Goal: Communication & Community: Answer question/provide support

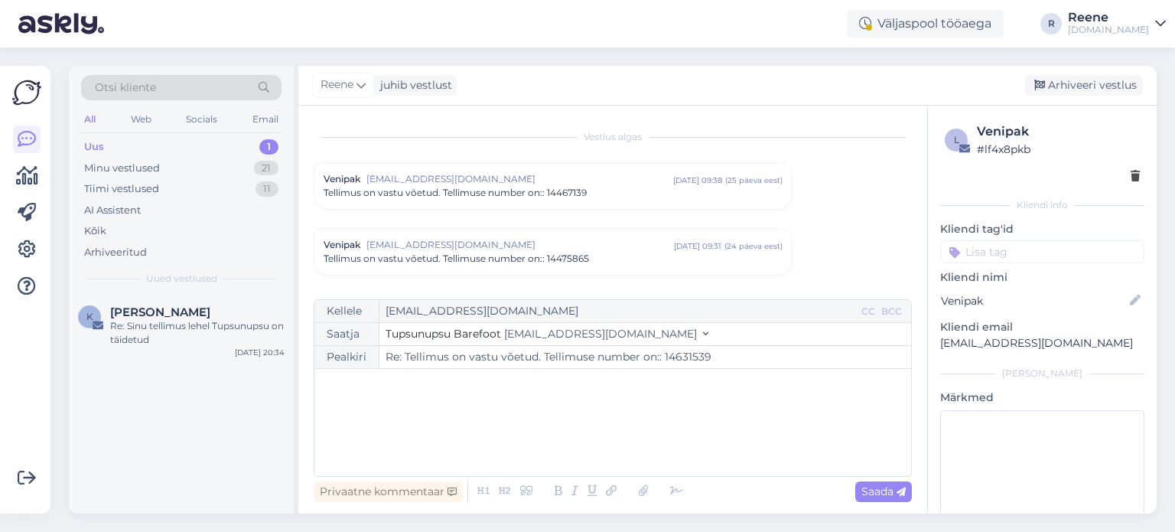
click at [145, 148] on div "Uus 1" at bounding box center [181, 146] width 200 height 21
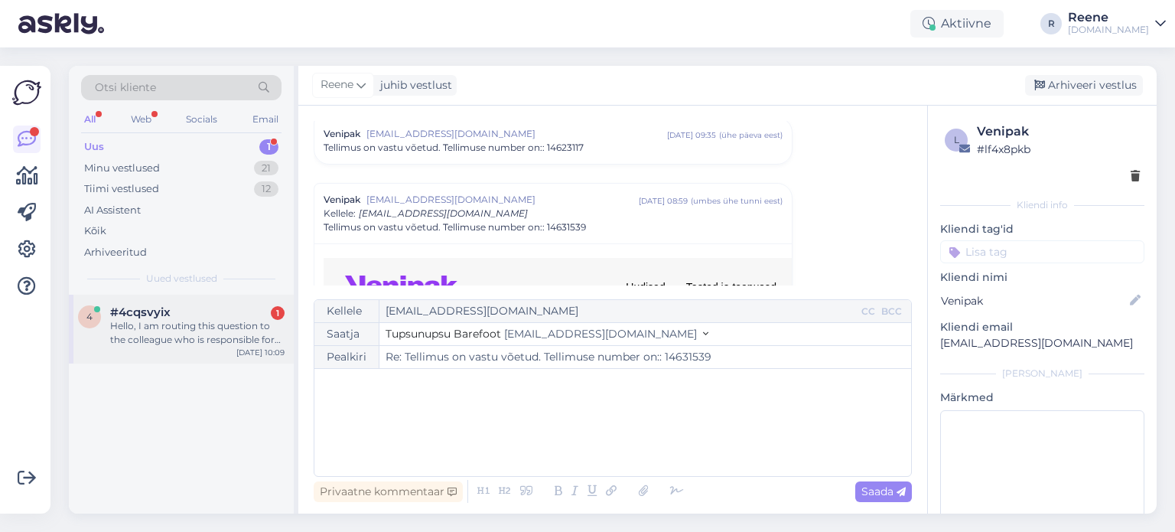
click at [162, 333] on div "Hello, I am routing this question to the colleague who is responsible for this …" at bounding box center [197, 333] width 174 height 28
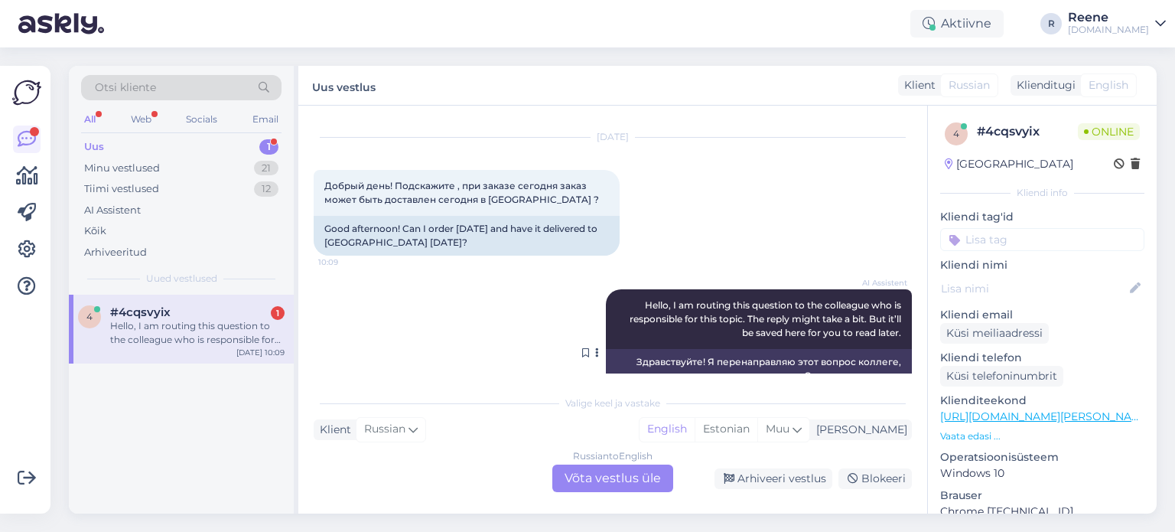
scroll to position [92, 0]
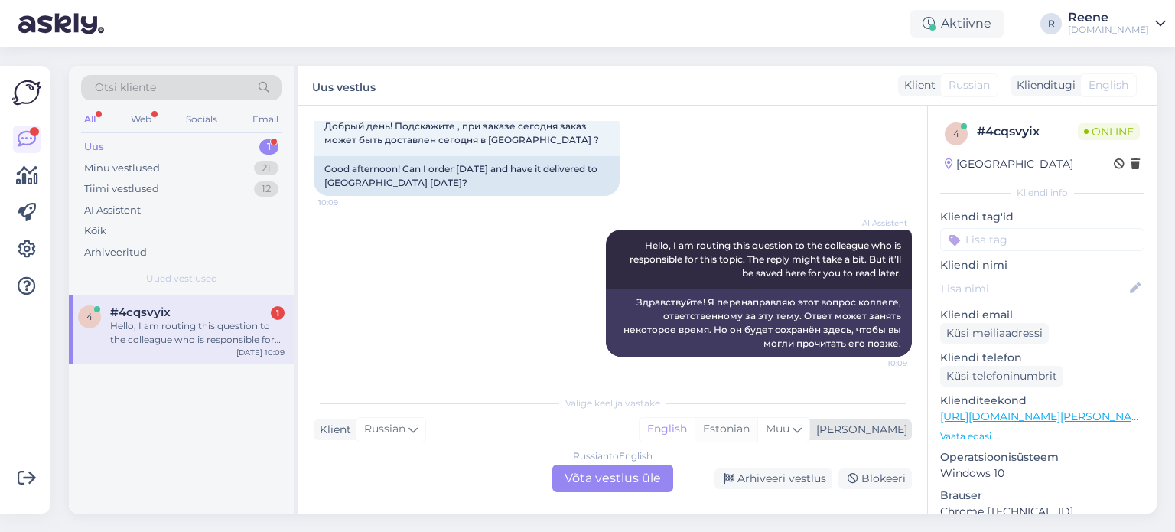
click at [757, 437] on div "Estonian" at bounding box center [726, 429] width 63 height 23
click at [607, 479] on div "Russian to Estonian Võta vestlus üle" at bounding box center [612, 478] width 121 height 28
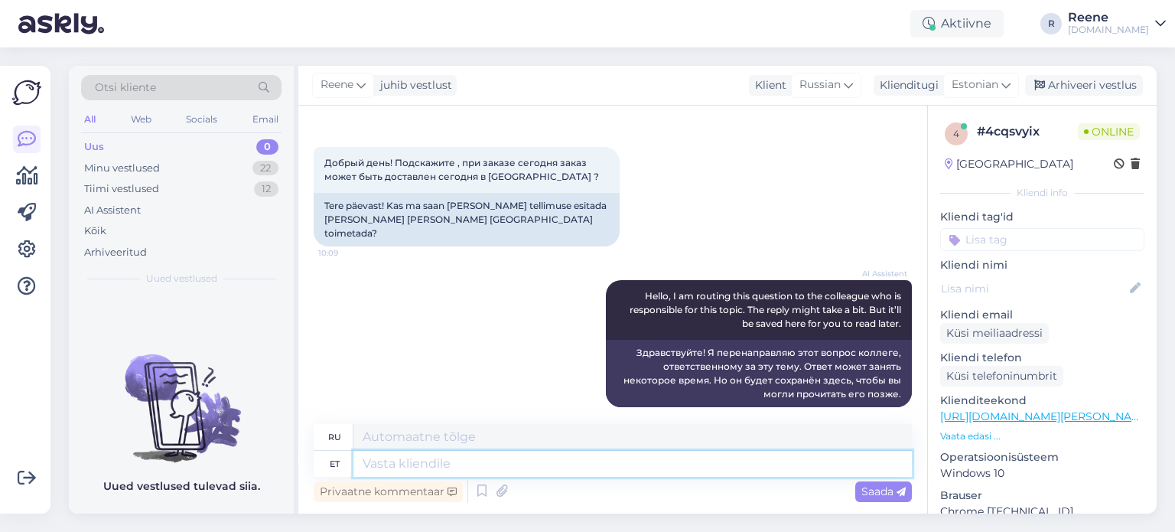
click at [409, 467] on textarea at bounding box center [632, 464] width 558 height 26
type textarea "Tere!"
type textarea "Привет!"
type textarea "Tere! Kui tel"
type textarea "Привет! Если"
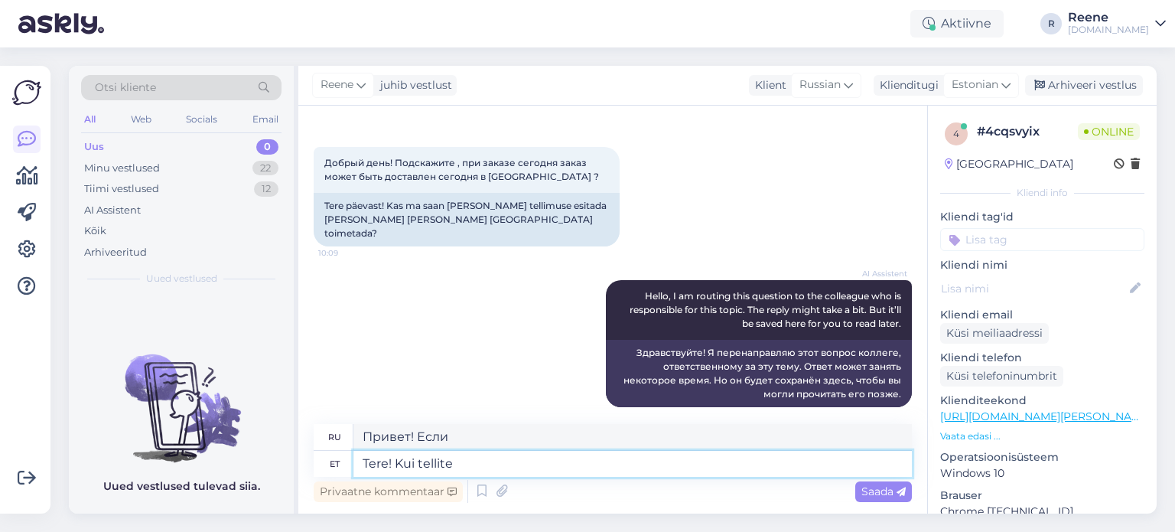
type textarea "Tere! Kui tellite t"
type textarea "Здравствуйте! Если вы заказываете"
type textarea "Tere! Kui tellite [PERSON_NAME], si"
type textarea "Здравствуйте! Если вы закажете сегодня,"
type textarea "Tere! Kui tellite [PERSON_NAME], siis paneme [PERSON_NAME]"
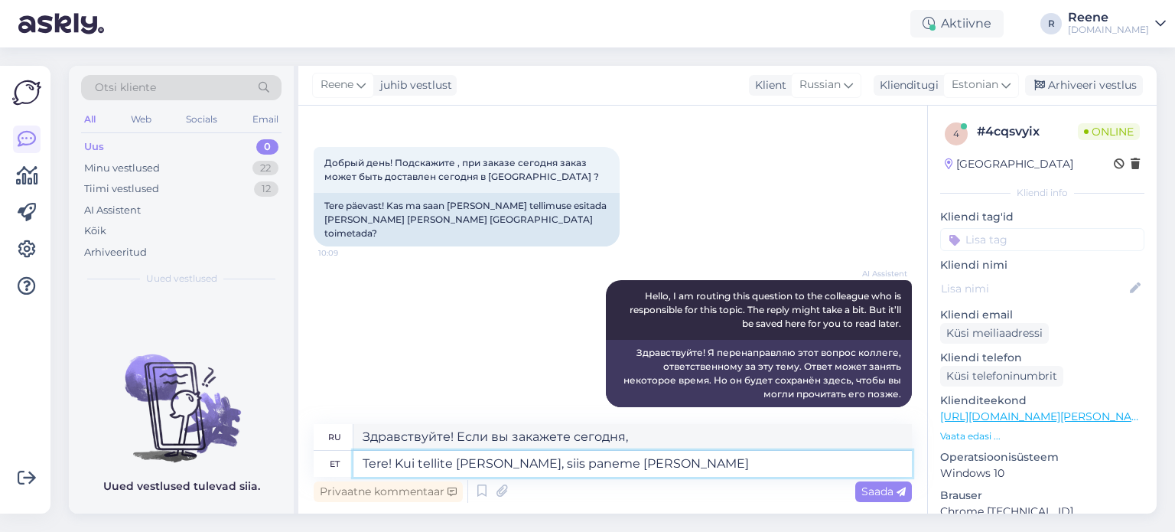
type textarea "Здравствуйте! Если вы закажете сегодня, мы поставим"
type textarea "Tere! Kui tellite [PERSON_NAME], siis paneme kauba tän"
type textarea "Здравствуйте! Если вы закажете сегодня, мы отправим вам товар."
type textarea "Tere! Kui tellite [PERSON_NAME], siis paneme [PERSON_NAME] tee"
type textarea "Здравствуйте! Если вы закажете сегодня, мы отправим товар сегодня же."
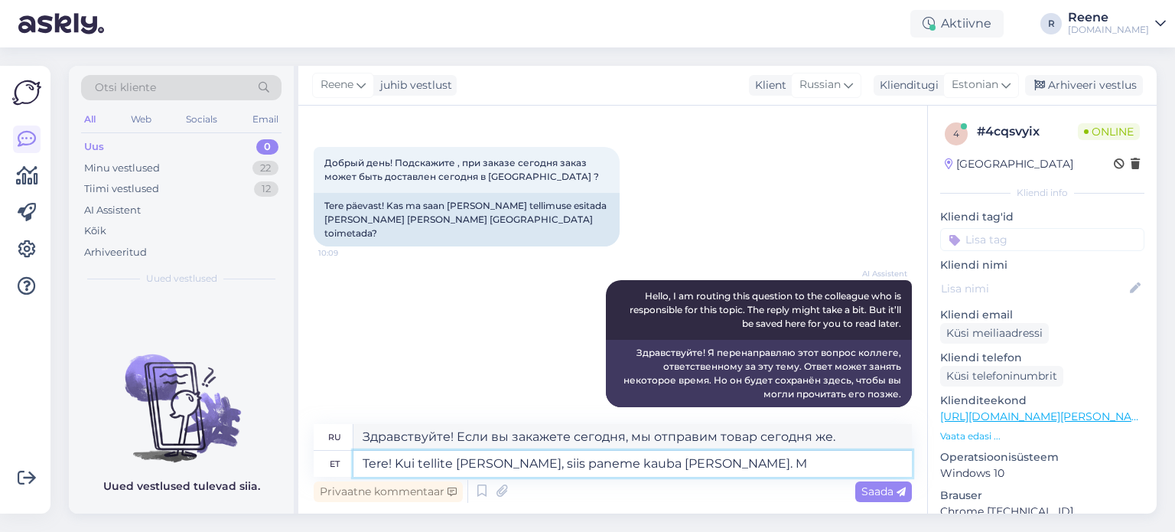
type textarea "Tere! Kui tellite [PERSON_NAME], siis paneme kauba [PERSON_NAME]. Mi"
type textarea "Здравствуйте! Если вы сделаете заказ сегодня, мы отправим товар сегодня же."
type textarea "Tere! Kui tellite [PERSON_NAME], siis paneme kauba [PERSON_NAME]. Millal se"
type textarea "Здравствуйте! Если вы закажете сегодня, мы отправим товар сегодня же. Когда"
type textarea "Tere! Kui tellite [PERSON_NAME], siis paneme kauba [PERSON_NAME]. Millal see tei"
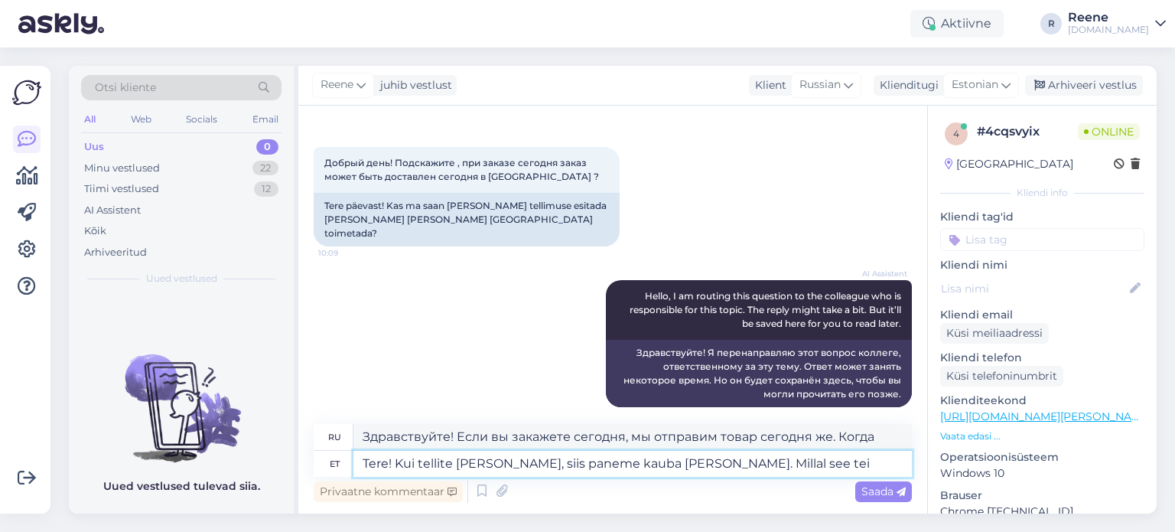
type textarea "Здравствуйте! Если вы сделаете заказ сегодня, мы отправим товар сегодня же. Ког…"
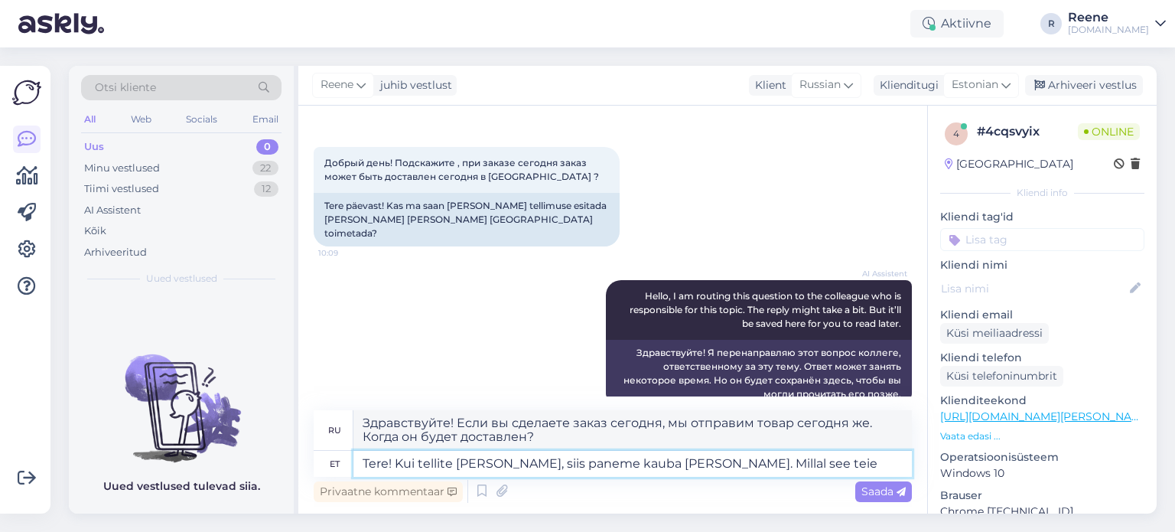
scroll to position [68, 0]
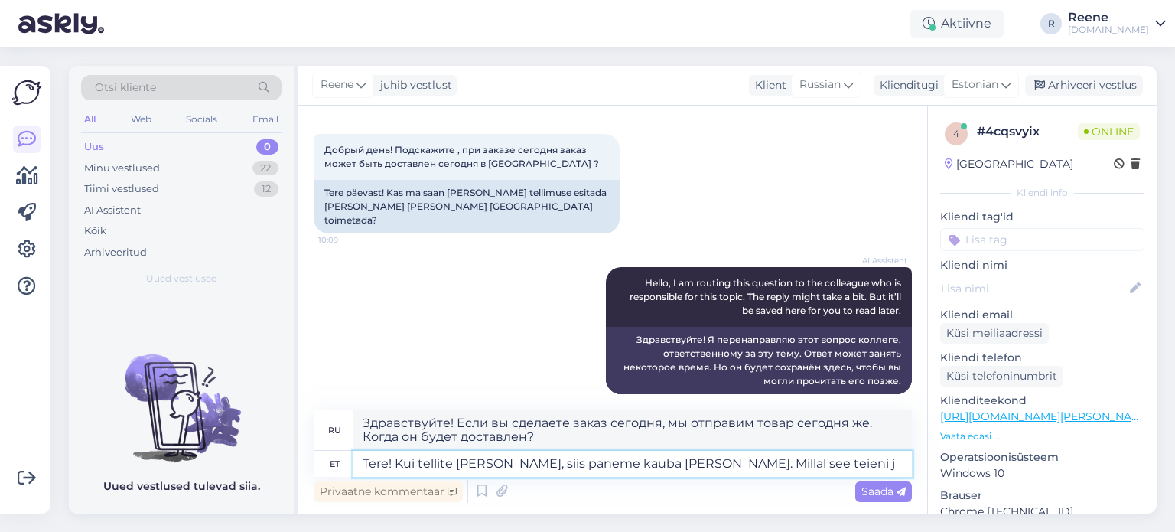
type textarea "Tere! Kui tellite [PERSON_NAME], siis paneme kauba [PERSON_NAME]. Millal see te…"
type textarea "Здравствуйте! Если вы сделаете заказ сегодня, мы отправим его сегодня же. Когда…"
type textarea "Tere! Kui tellite [PERSON_NAME], siis paneme kauba [PERSON_NAME]. Millal see te…"
type textarea "Здравствуйте! Если вы закажете сегодня, мы отправим товар сегодня же. Когда он …"
type textarea "Tere! Kui tellite [PERSON_NAME], siis paneme kauba [PERSON_NAME]. Millal see te…"
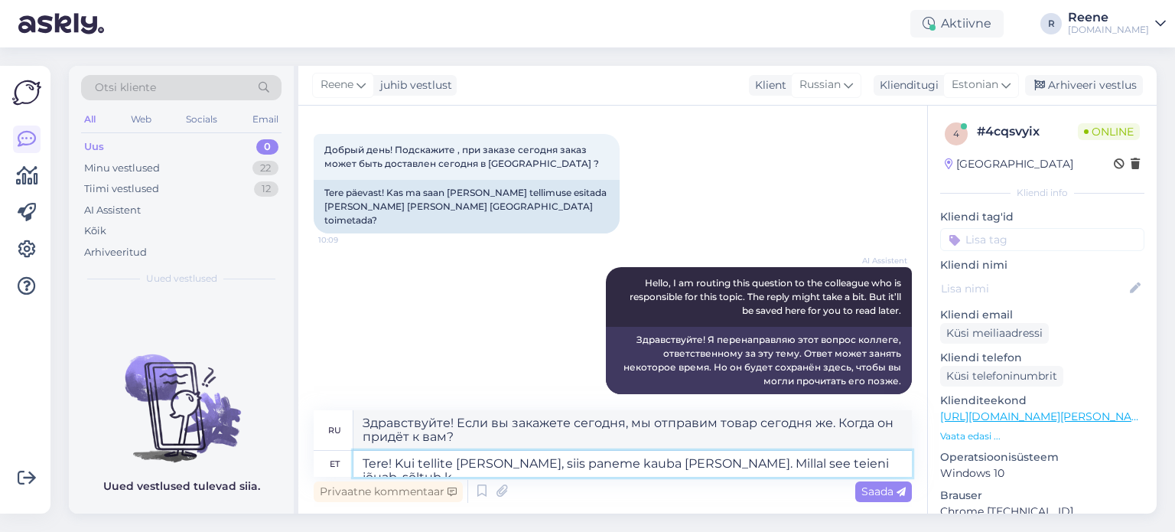
type textarea "Здравствуйте! Если вы закажете сегодня, мы отправим товар сегодня же. Время дос…"
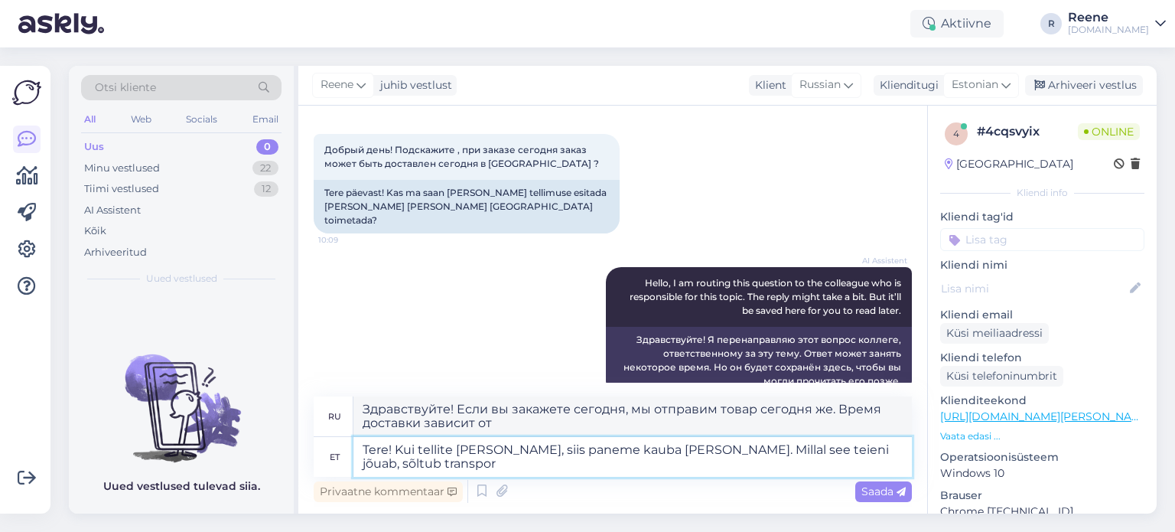
scroll to position [83, 0]
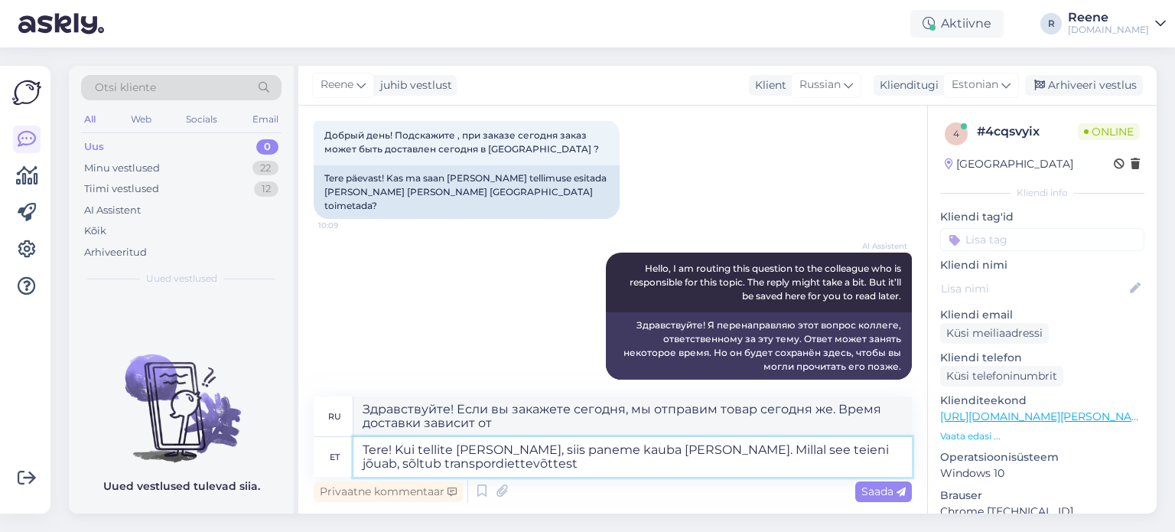
type textarea "Tere! Kui tellite [PERSON_NAME], siis paneme kauba [PERSON_NAME]. Millal see te…"
type textarea "Здравствуйте! Если вы закажете сегодня, мы отправим товар сегодня же. Время дос…"
type textarea "Tere! Kui tellite [PERSON_NAME], siis paneme kauba [PERSON_NAME]. Millal see te…"
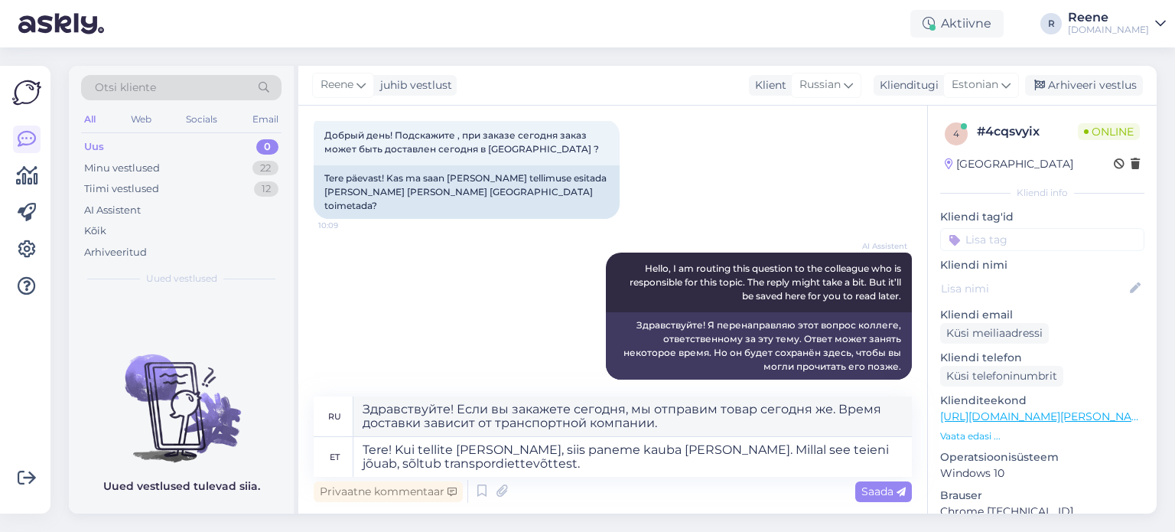
click at [880, 480] on div "Privaatne kommentaar Saada" at bounding box center [613, 491] width 598 height 29
click at [882, 492] on span "Saada" at bounding box center [883, 491] width 44 height 14
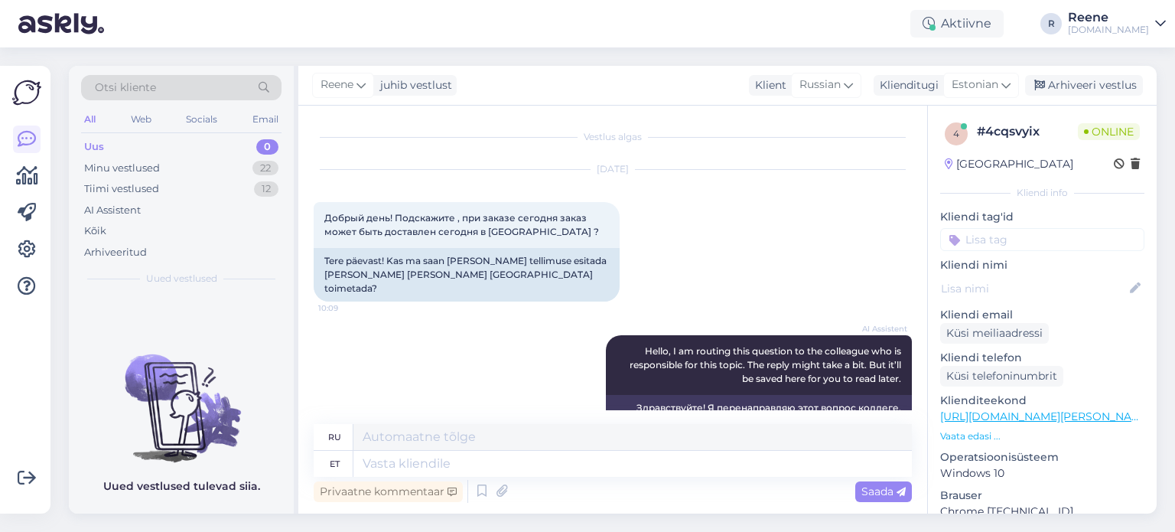
scroll to position [187, 0]
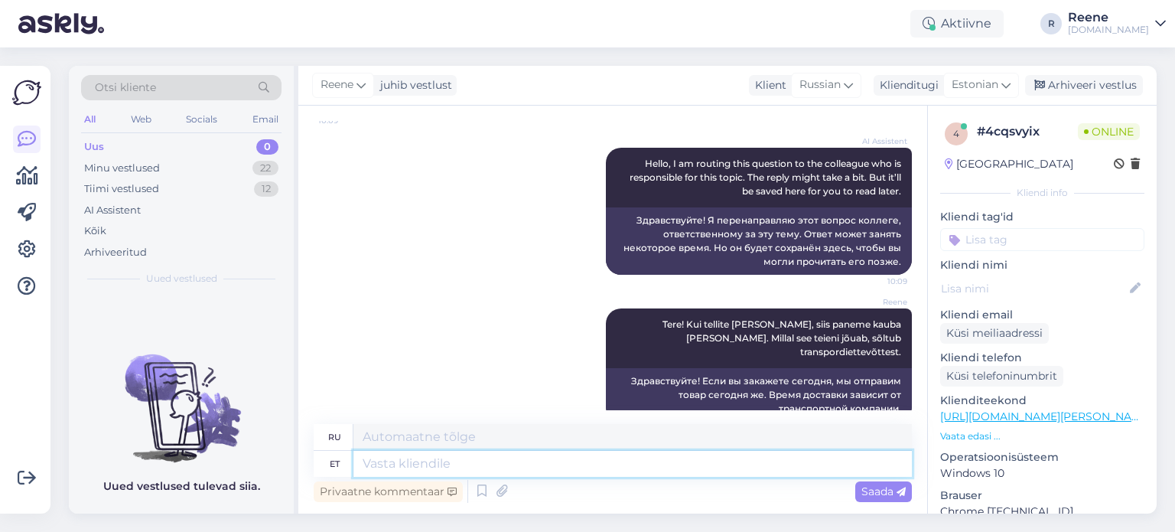
click at [486, 465] on textarea at bounding box center [632, 464] width 558 height 26
type textarea "Sama"
type textarea "Такой же"
type textarea "Sama päeva k"
type textarea "В тот же день"
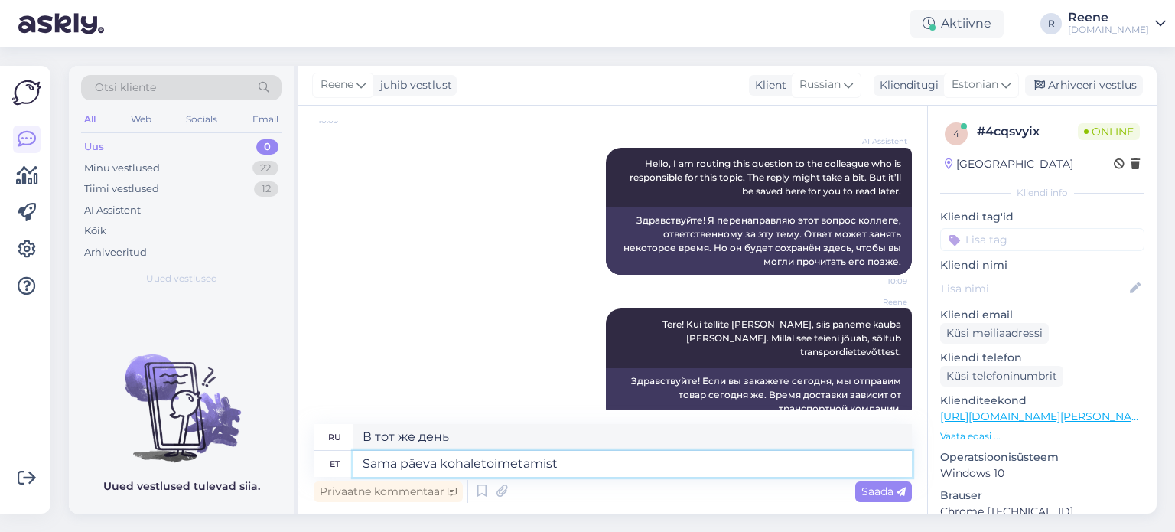
type textarea "Sama päeva kohaletoimetamist m"
type textarea "Доставка в тот же день"
type textarea "Sama päeva kohaletoimetamist me kah"
type textarea "Доставка в тот же день мы"
type textarea "Sama päeva kohaletoimetamist me kahjuks"
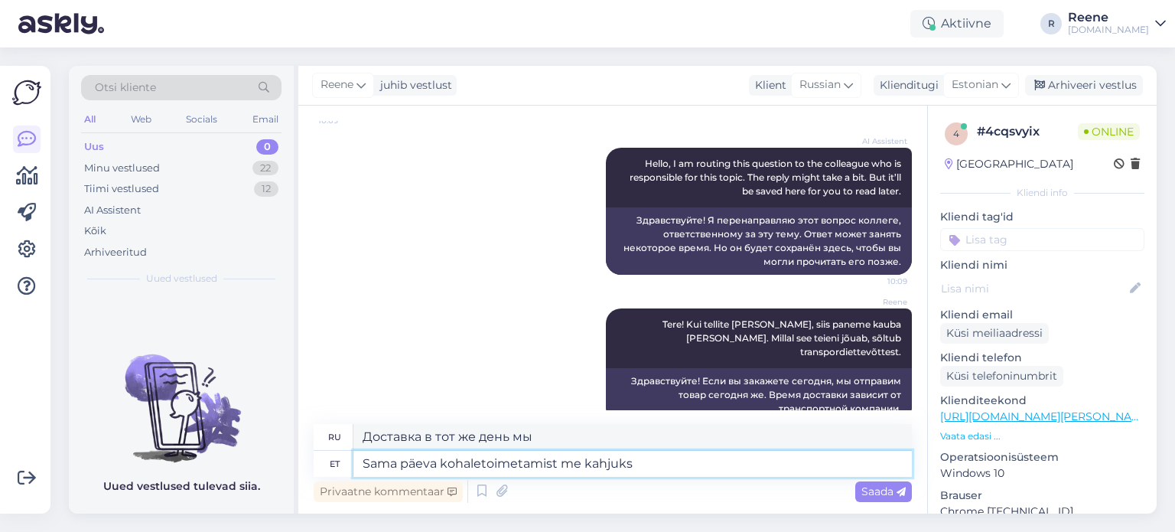
type textarea "К сожалению, мы не осуществляем доставку в тот же день."
type textarea "Sama päeva kohaletoimetamist me kahjuks ei paku."
click at [875, 495] on span "Saada" at bounding box center [883, 491] width 44 height 14
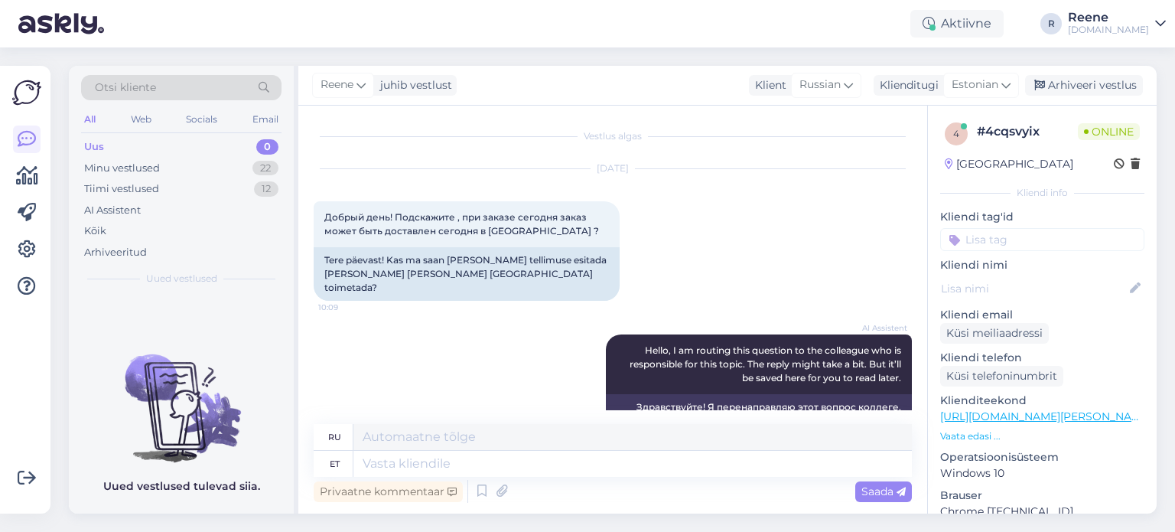
scroll to position [0, 0]
click at [1051, 239] on input at bounding box center [1042, 239] width 204 height 23
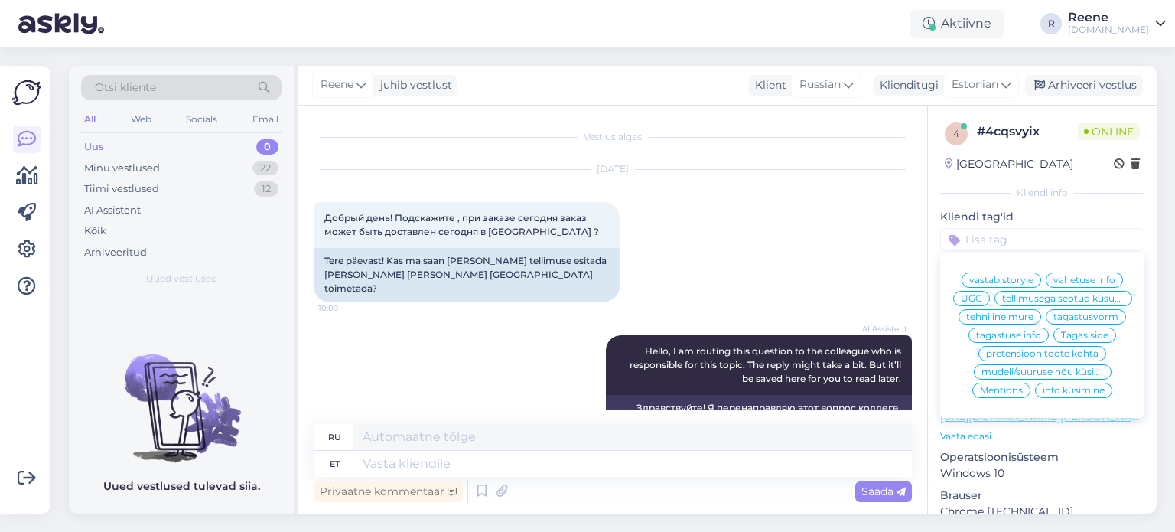
click at [1064, 395] on span "info küsimine" at bounding box center [1074, 390] width 62 height 9
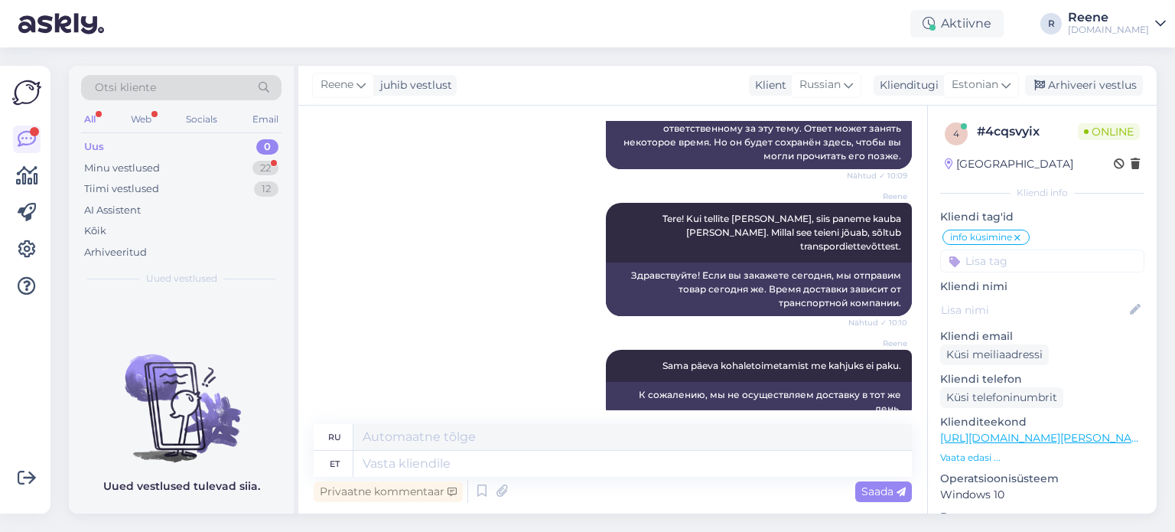
scroll to position [386, 0]
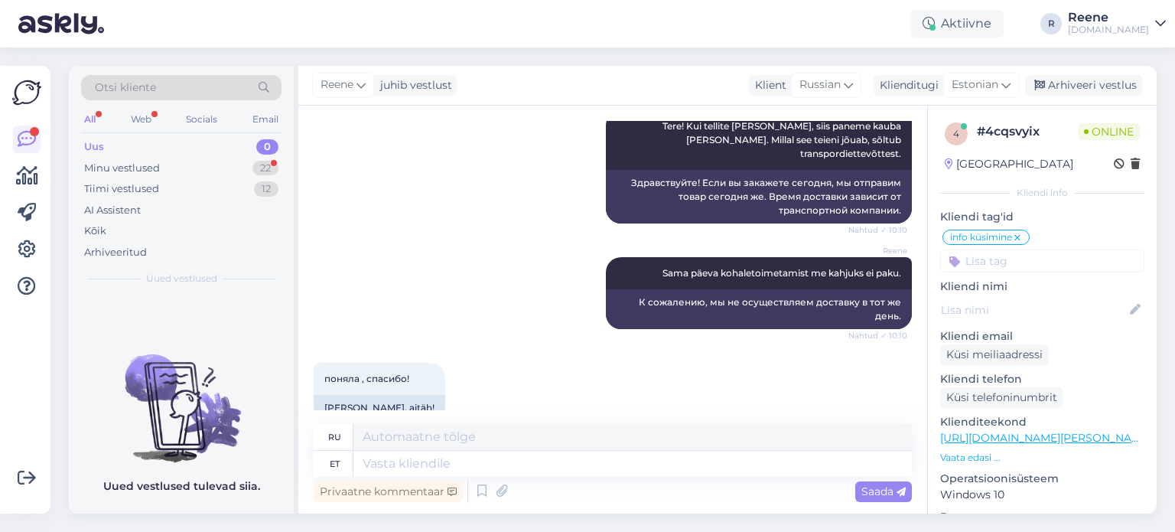
click at [88, 119] on div "All" at bounding box center [90, 119] width 18 height 20
click at [109, 226] on div "Kõik" at bounding box center [181, 230] width 200 height 21
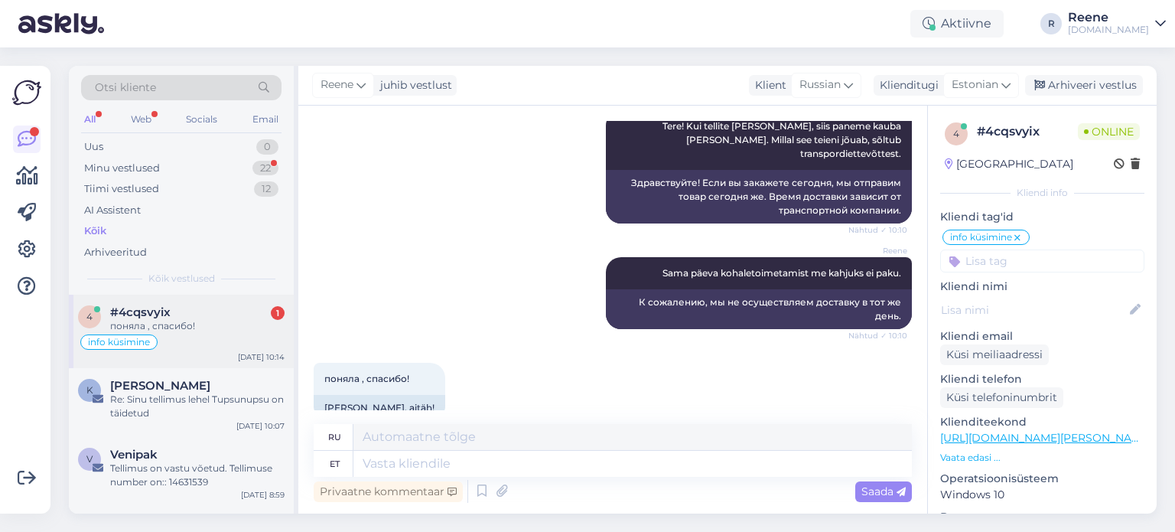
click at [172, 329] on div "поняла , спасибо!" at bounding box center [197, 326] width 174 height 14
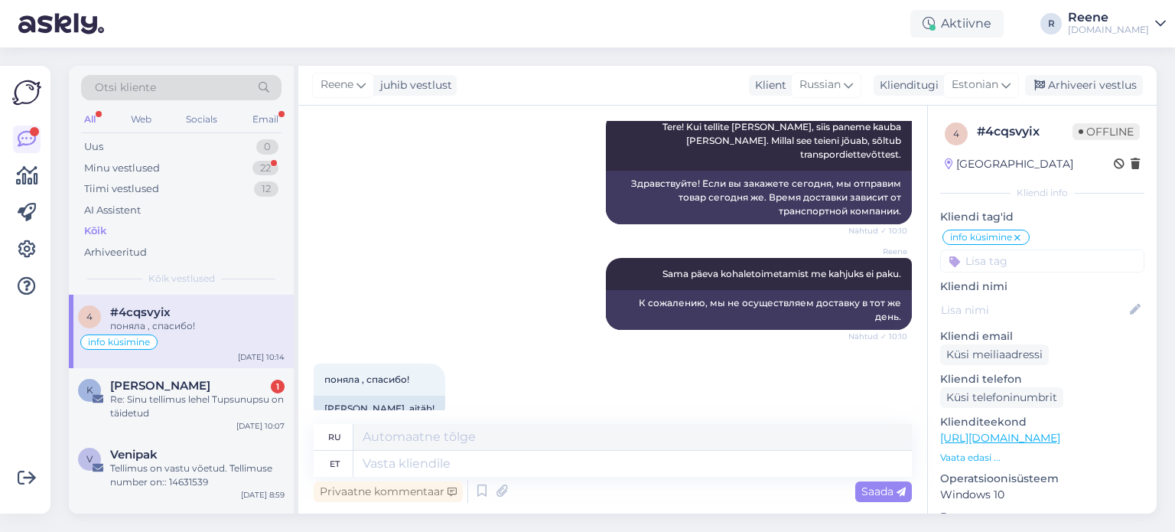
click at [89, 119] on div "All" at bounding box center [90, 119] width 18 height 20
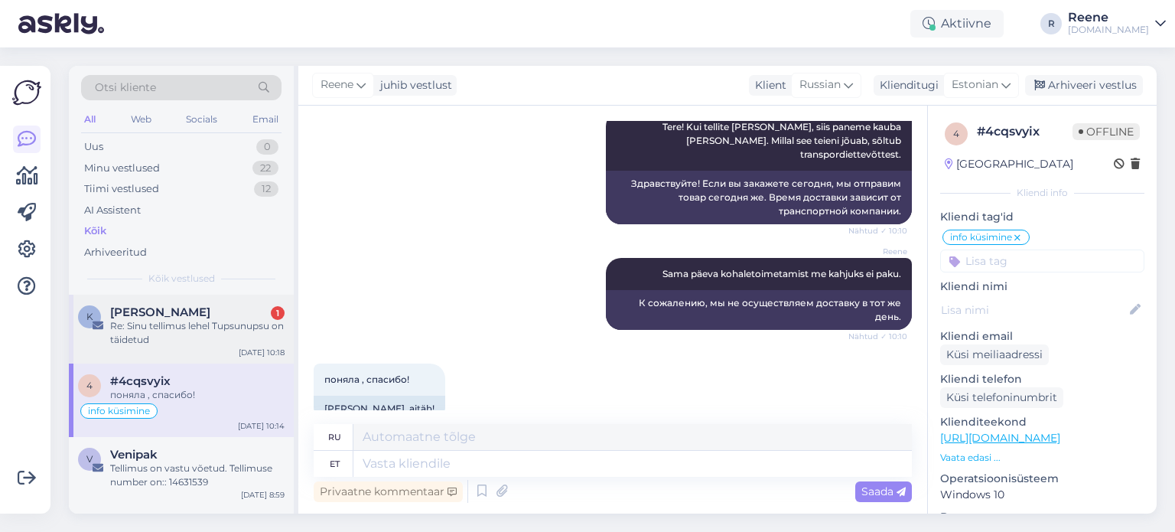
drag, startPoint x: 174, startPoint y: 325, endPoint x: 188, endPoint y: 333, distance: 16.4
click at [174, 325] on div "Re: Sinu tellimus lehel Tupsunupsu on täidetud" at bounding box center [197, 333] width 174 height 28
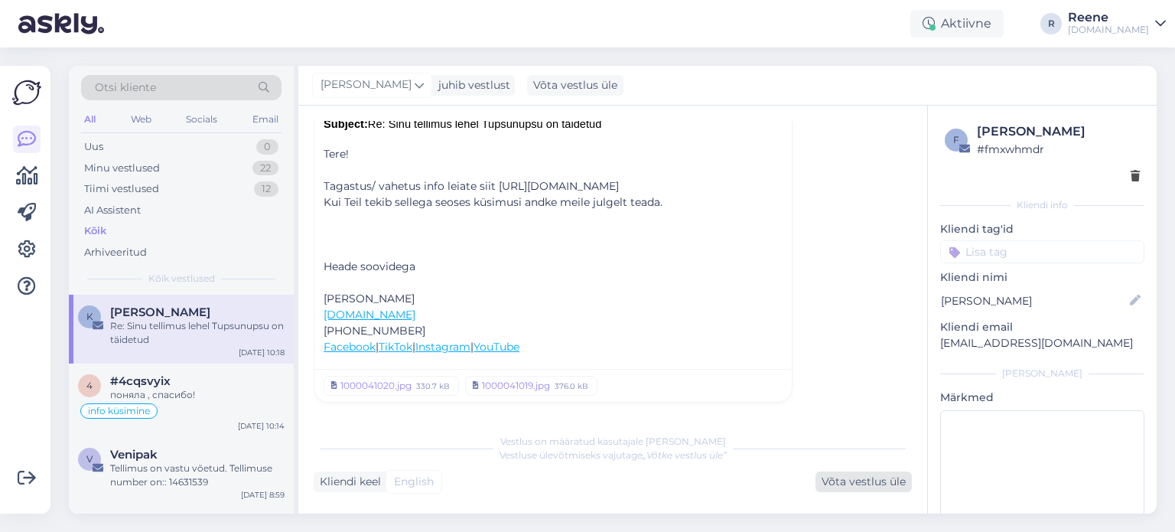
click at [859, 483] on div "Võta vestlus üle" at bounding box center [863, 481] width 96 height 21
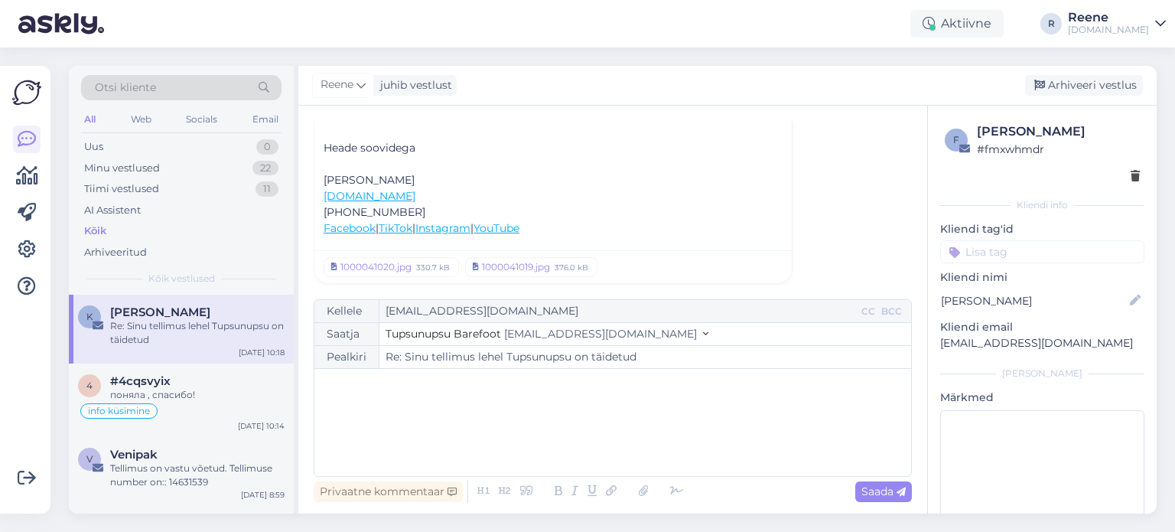
scroll to position [650, 0]
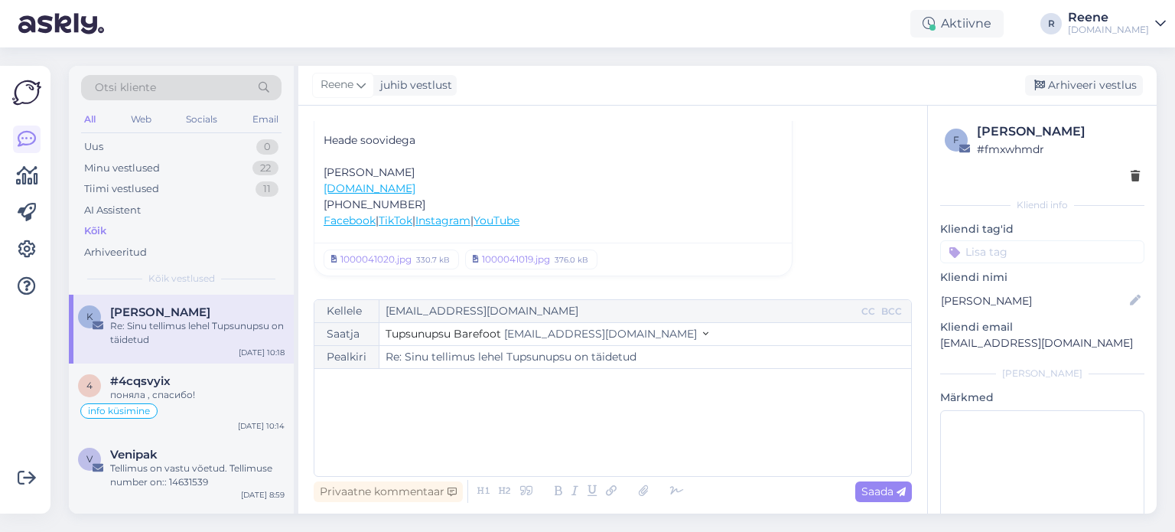
click at [337, 415] on div "﻿" at bounding box center [612, 422] width 581 height 92
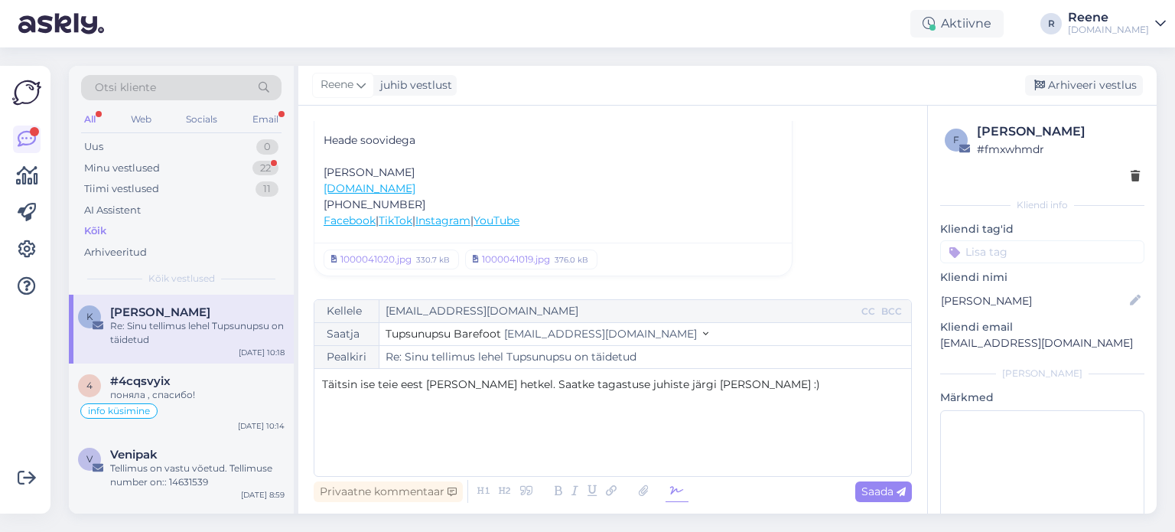
click at [676, 492] on icon at bounding box center [676, 490] width 23 height 21
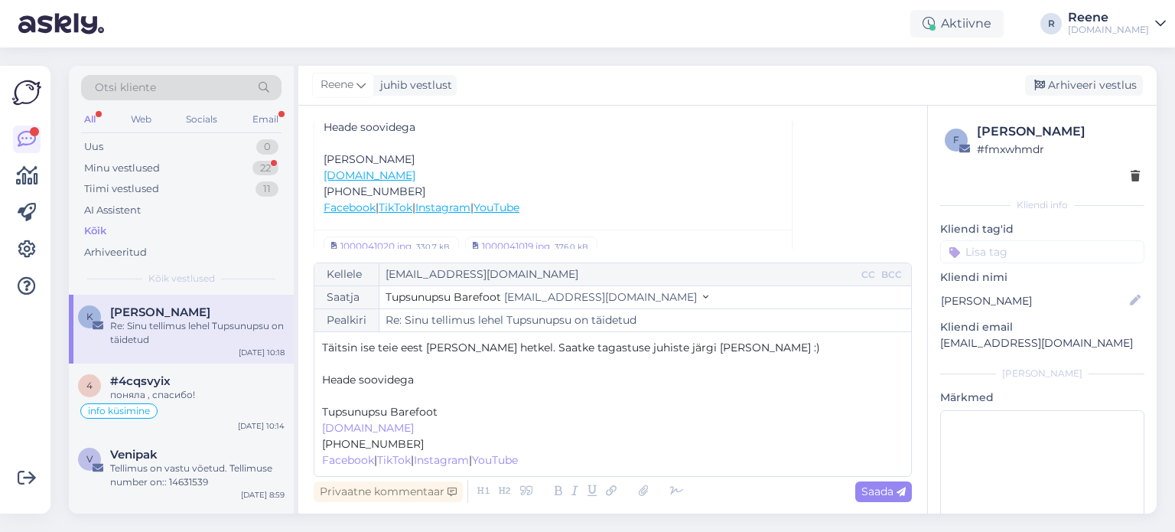
click at [376, 397] on p "﻿" at bounding box center [612, 396] width 581 height 16
click at [884, 490] on span "Saada" at bounding box center [883, 491] width 44 height 14
type input "Re: Sinu tellimus lehel Tupsunupsu on täidetud"
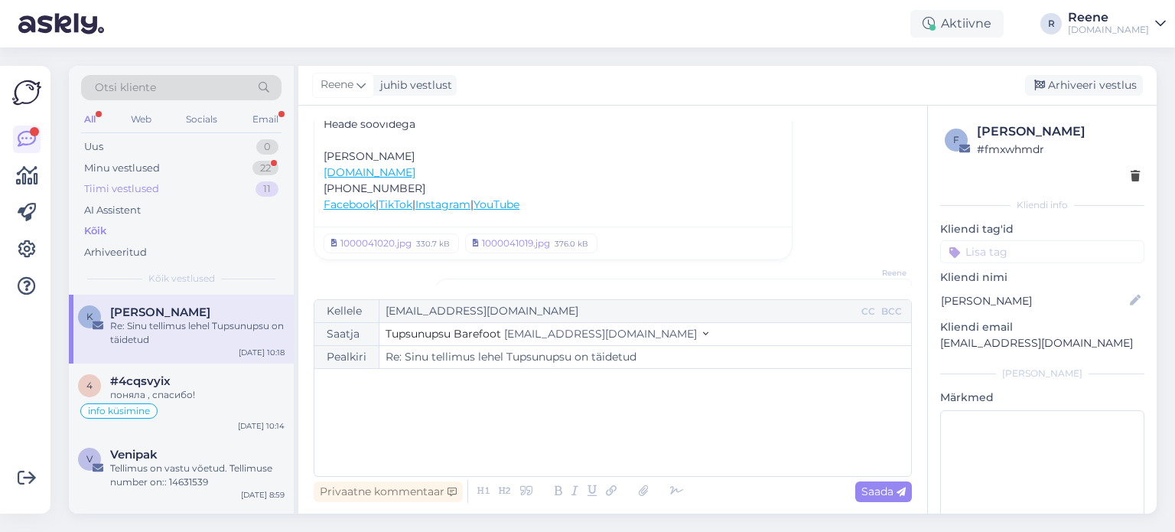
scroll to position [652, 0]
click at [145, 171] on div "Minu vestlused" at bounding box center [122, 168] width 76 height 15
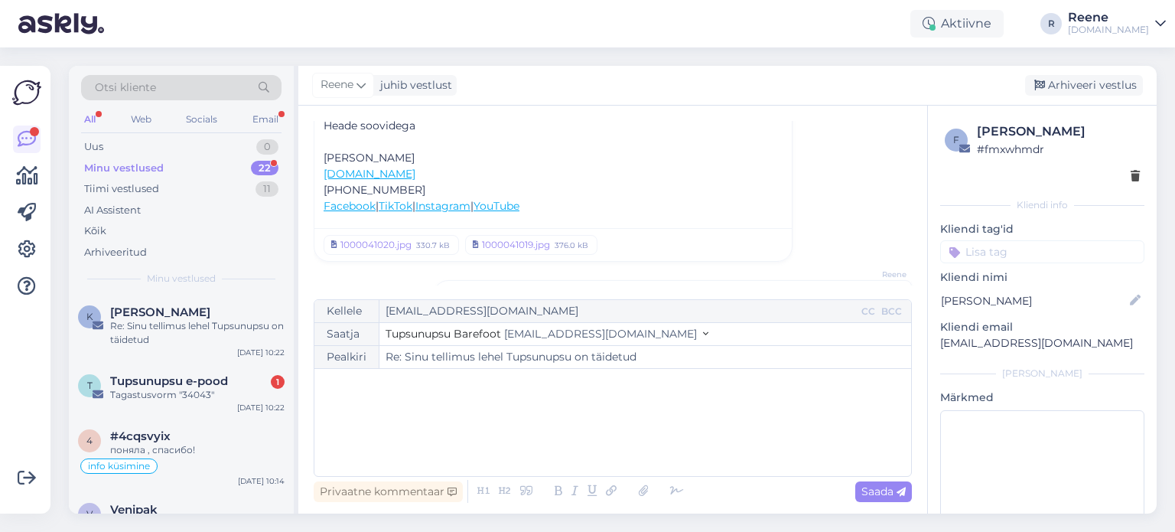
click at [78, 119] on div "Otsi kliente All Web Socials Email Uus 0 Minu vestlused 22 Tiimi vestlused 11 A…" at bounding box center [181, 180] width 225 height 229
click at [83, 118] on div "All" at bounding box center [90, 119] width 18 height 20
click at [278, 119] on div "Email" at bounding box center [265, 119] width 32 height 20
click at [90, 116] on div "All" at bounding box center [90, 119] width 18 height 20
click at [214, 388] on div "Tagastusvorm "34043"" at bounding box center [197, 395] width 174 height 14
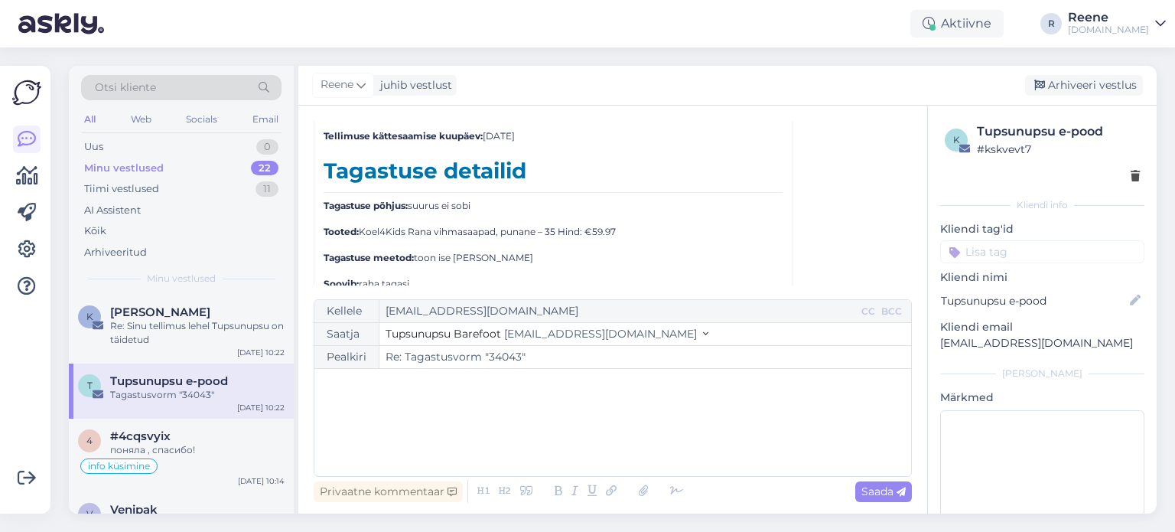
scroll to position [3577, 0]
